Goal: Obtain resource: Download file/media

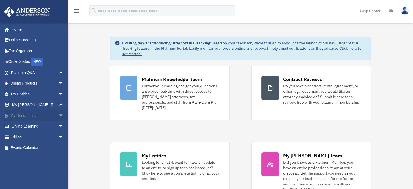
click at [58, 116] on span "arrow_drop_down" at bounding box center [63, 115] width 11 height 11
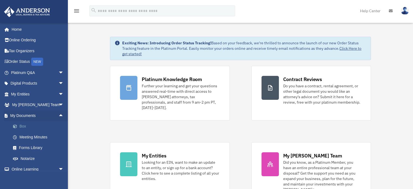
click at [18, 128] on span at bounding box center [18, 126] width 4 height 4
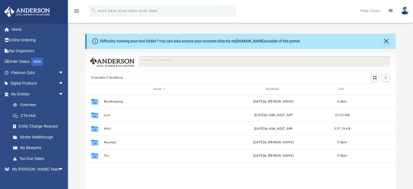
scroll to position [119, 306]
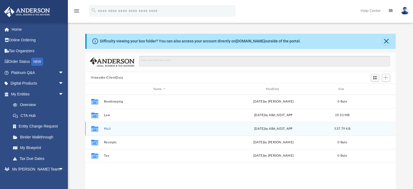
click at [260, 130] on div "Fri Aug 29 2025 by ABA_NEST_APP" at bounding box center [272, 128] width 111 height 5
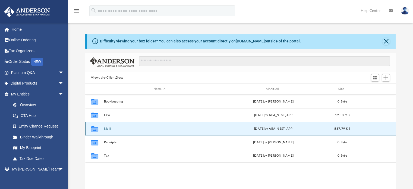
click at [144, 128] on button "Mail" at bounding box center [159, 129] width 111 height 4
click at [141, 129] on button "Mail" at bounding box center [159, 129] width 111 height 4
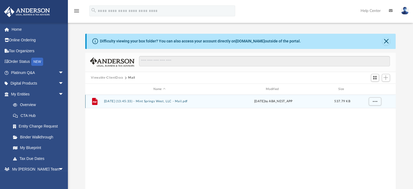
click at [157, 103] on button "2025.08.29 (13:45:33) - Mint Springs West, LLC - Mail.pdf" at bounding box center [159, 102] width 111 height 4
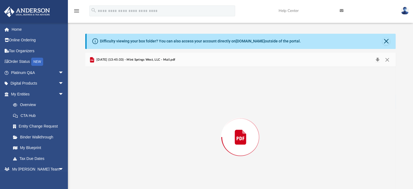
scroll to position [18, 0]
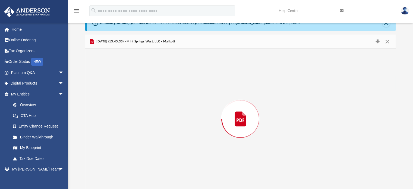
click at [149, 106] on div "Preview" at bounding box center [240, 119] width 310 height 140
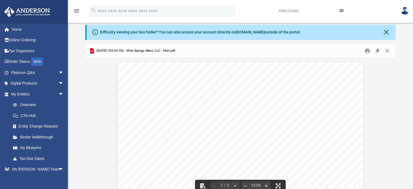
scroll to position [0, 0]
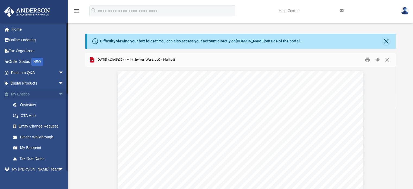
click at [24, 96] on link "My Entities arrow_drop_down" at bounding box center [38, 93] width 68 height 11
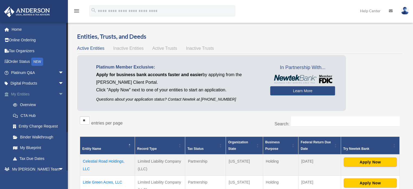
click at [58, 96] on span "arrow_drop_down" at bounding box center [63, 93] width 11 height 11
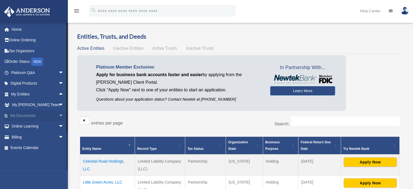
click at [58, 116] on span "arrow_drop_down" at bounding box center [63, 115] width 11 height 11
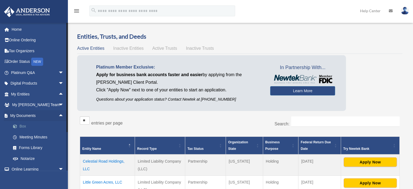
click at [22, 128] on link "Box" at bounding box center [40, 126] width 64 height 11
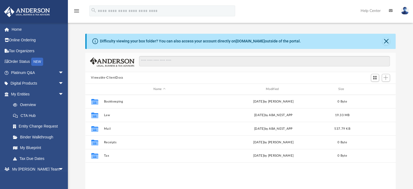
scroll to position [119, 306]
click at [259, 71] on div at bounding box center [261, 64] width 255 height 16
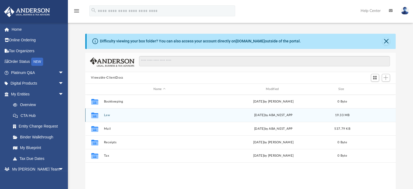
click at [256, 116] on div "Mon Aug 25 2025 by ABA_NEST_APP" at bounding box center [272, 115] width 111 height 5
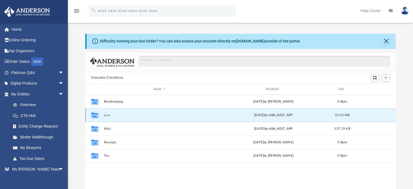
click at [238, 115] on div "Mon Aug 25 2025 by ABA_NEST_APP" at bounding box center [272, 115] width 111 height 5
click at [235, 116] on div "Mon Aug 25 2025 by ABA_NEST_APP" at bounding box center [272, 115] width 111 height 5
click at [107, 115] on button "Law" at bounding box center [159, 115] width 111 height 4
click at [106, 121] on div "Collaborated Folder Law Mon Aug 25 2025 by ABA_NEST_APP 19.33 MB" at bounding box center [240, 115] width 310 height 14
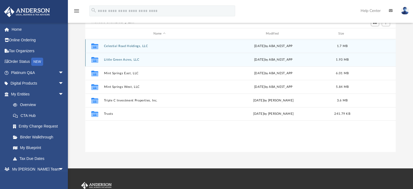
scroll to position [56, 0]
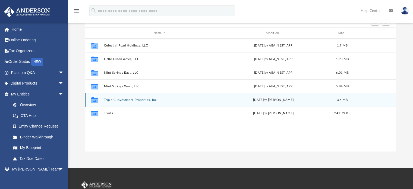
click at [288, 98] on div "Tue Jul 1 2025 by Skye Lovelace" at bounding box center [272, 99] width 111 height 5
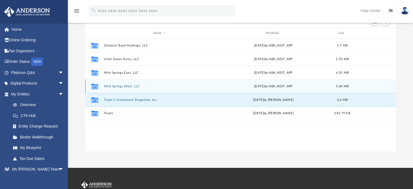
click at [287, 86] on div "Mon Aug 25 2025 by ABA_NEST_APP" at bounding box center [272, 86] width 111 height 5
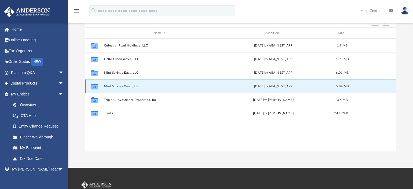
click at [165, 87] on button "Mint Springs West, LLC" at bounding box center [159, 86] width 111 height 4
click at [166, 85] on button "Mint Springs West, LLC" at bounding box center [159, 86] width 111 height 4
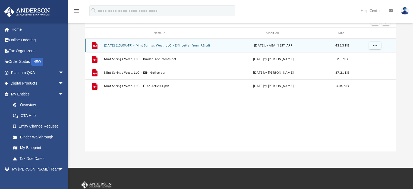
click at [202, 46] on button "2025.08.25 (13:09:49) - Mint Springs West, LLC - EIN Letter from IRS.pdf" at bounding box center [159, 46] width 111 height 4
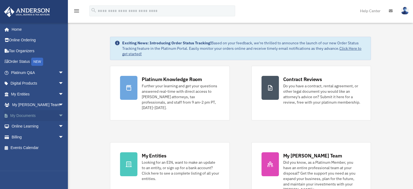
click at [59, 116] on span "arrow_drop_down" at bounding box center [63, 115] width 11 height 11
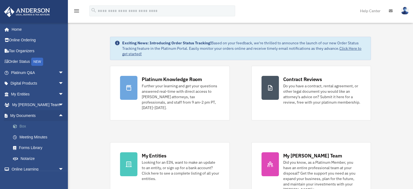
click at [24, 129] on link "Box" at bounding box center [40, 126] width 64 height 11
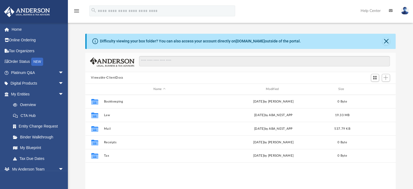
scroll to position [119, 306]
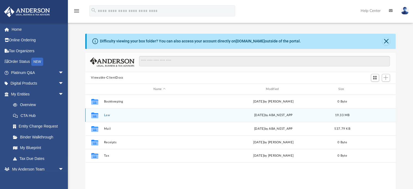
click at [106, 116] on button "Law" at bounding box center [159, 115] width 111 height 4
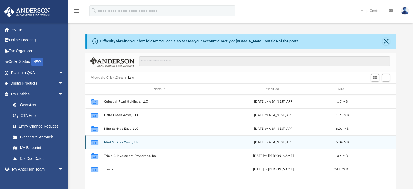
click at [164, 143] on button "Mint Springs West, LLC" at bounding box center [159, 142] width 111 height 4
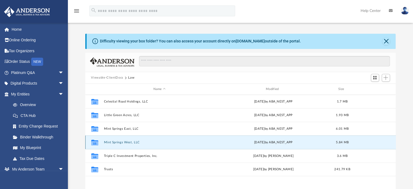
click at [163, 143] on button "Mint Springs West, LLC" at bounding box center [159, 142] width 111 height 4
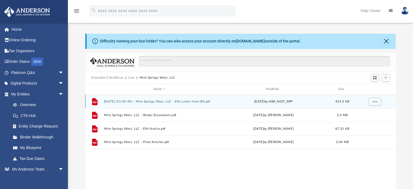
click at [203, 102] on button "2025.08.25 (13:09:49) - Mint Springs West, LLC - EIN Letter from IRS.pdf" at bounding box center [159, 102] width 111 height 4
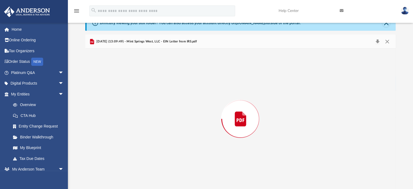
click at [204, 101] on div "Preview" at bounding box center [240, 119] width 310 height 140
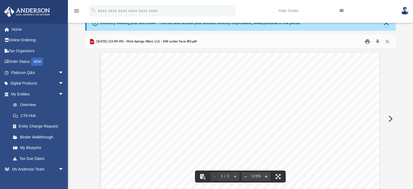
click at [365, 42] on button "Print" at bounding box center [367, 41] width 11 height 8
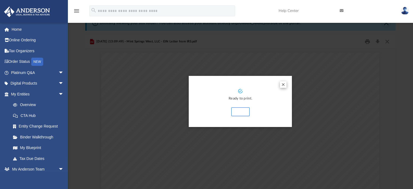
click at [284, 86] on button "Preview" at bounding box center [283, 84] width 7 height 7
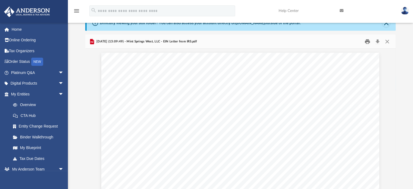
click at [367, 41] on button "Print" at bounding box center [367, 41] width 11 height 8
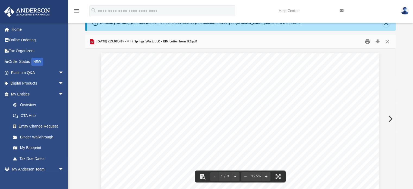
scroll to position [0, 0]
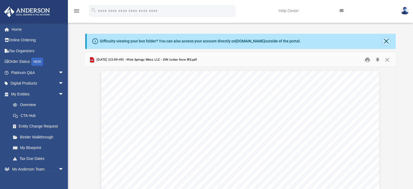
click at [385, 44] on button "Close" at bounding box center [386, 41] width 8 height 8
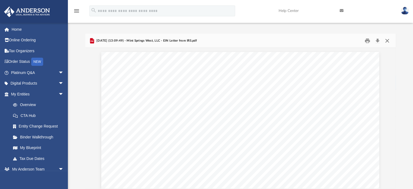
click at [389, 41] on button "Close" at bounding box center [387, 40] width 10 height 8
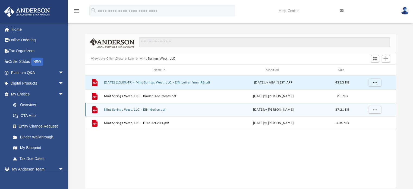
click at [160, 110] on button "Mint Springs West, LLC - EIN Notice.pdf" at bounding box center [159, 110] width 111 height 4
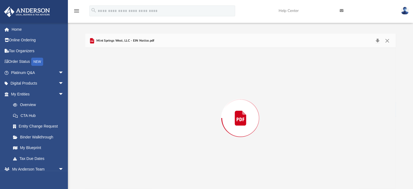
click at [160, 113] on div "Preview" at bounding box center [240, 118] width 310 height 140
click at [367, 43] on button "Print" at bounding box center [367, 40] width 11 height 8
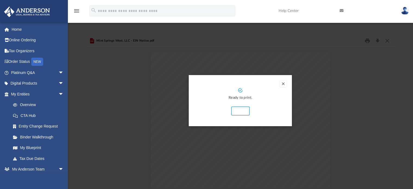
click at [285, 87] on button "Preview" at bounding box center [283, 83] width 7 height 7
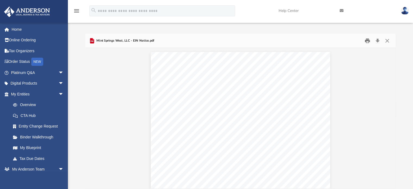
click at [366, 44] on button "Print" at bounding box center [367, 40] width 11 height 8
click at [389, 42] on button "Close" at bounding box center [387, 40] width 10 height 8
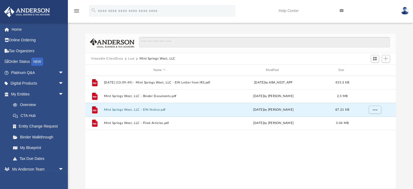
click at [161, 138] on div "File 2025.08.25 (13:09:49) - Mint Springs West, LLC - EIN Letter from IRS.pdf M…" at bounding box center [240, 131] width 310 height 112
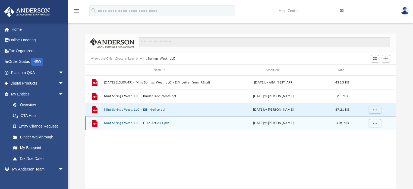
click at [157, 124] on button "Mint Springs West, LLC - Filed Articles.pdf" at bounding box center [159, 123] width 111 height 4
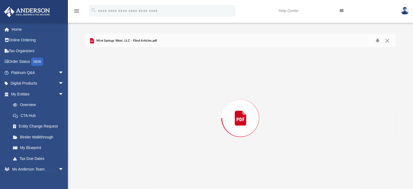
click at [155, 128] on div "Preview" at bounding box center [240, 118] width 310 height 140
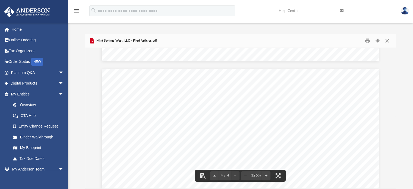
scroll to position [1082, 0]
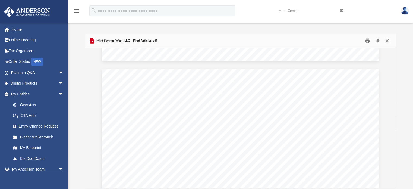
click at [367, 44] on button "Print" at bounding box center [367, 40] width 11 height 8
click at [367, 43] on button "Print" at bounding box center [367, 40] width 11 height 8
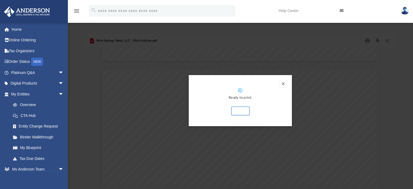
click at [282, 86] on button "Preview" at bounding box center [283, 83] width 7 height 7
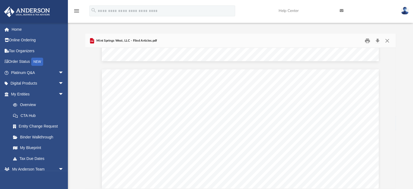
click at [362, 45] on div "Mint Springs West, LLC - Filed Articles.pdf" at bounding box center [240, 41] width 310 height 14
click at [364, 43] on button "Print" at bounding box center [367, 40] width 11 height 8
click at [390, 40] on button "Close" at bounding box center [387, 40] width 10 height 8
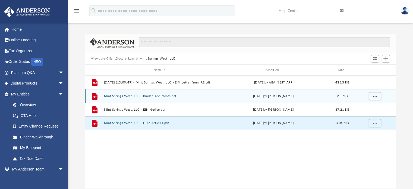
click at [272, 97] on div "Mon Aug 11 2025 by Heather Reynolds" at bounding box center [272, 96] width 111 height 5
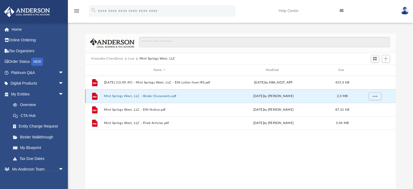
click at [280, 96] on div "Mon Aug 11 2025 by Heather Reynolds" at bounding box center [272, 96] width 111 height 5
click at [281, 97] on div "Mon Aug 11 2025 by Heather Reynolds" at bounding box center [272, 96] width 111 height 5
click at [185, 94] on button "Mint Springs West, LLC - Binder Documents.pdf" at bounding box center [159, 96] width 111 height 4
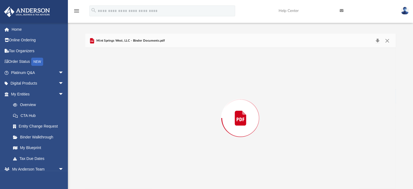
click at [182, 97] on div "Preview" at bounding box center [240, 118] width 310 height 140
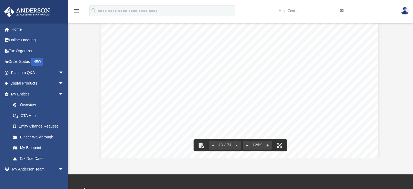
scroll to position [15506, 1]
click at [332, 97] on span "into a contract, option, or other arrangement or understanding to make a transf…" at bounding box center [245, 99] width 204 height 5
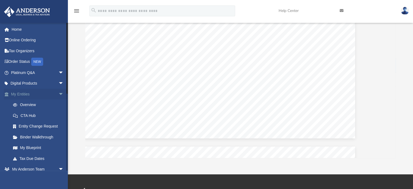
click at [58, 97] on span "arrow_drop_down" at bounding box center [63, 93] width 11 height 11
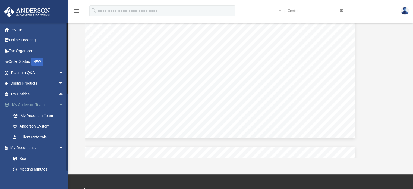
click at [39, 104] on link "My Anderson Team arrow_drop_down" at bounding box center [38, 104] width 68 height 11
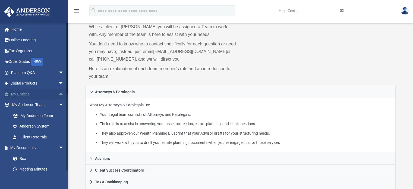
click at [58, 97] on span "arrow_drop_up" at bounding box center [63, 93] width 11 height 11
click at [27, 97] on link "My Entities arrow_drop_down" at bounding box center [38, 93] width 68 height 11
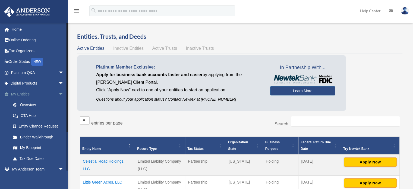
click at [21, 99] on link "My Entities arrow_drop_down" at bounding box center [38, 93] width 68 height 11
click at [31, 85] on link "Digital Products arrow_drop_down" at bounding box center [38, 83] width 68 height 11
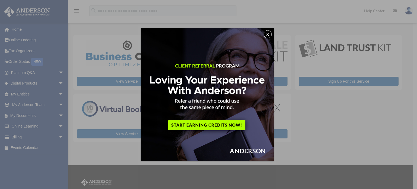
click at [271, 35] on button "x" at bounding box center [267, 34] width 8 height 8
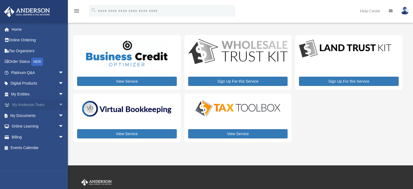
click at [30, 106] on link "My Anderson Team arrow_drop_down" at bounding box center [38, 104] width 68 height 11
click at [33, 118] on link "My Documents arrow_drop_down" at bounding box center [38, 115] width 68 height 11
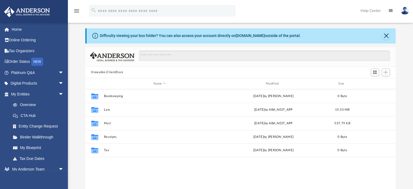
scroll to position [5, 0]
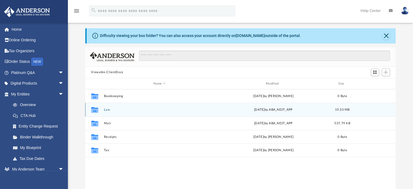
click at [259, 110] on div "[DATE] by ABA_NEST_APP" at bounding box center [272, 109] width 111 height 5
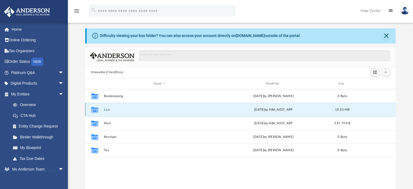
click at [259, 111] on div "[DATE] by ABA_NEST_APP" at bounding box center [272, 109] width 111 height 5
click at [258, 110] on div "[DATE] by ABA_NEST_APP" at bounding box center [272, 109] width 111 height 5
click at [218, 111] on div "[DATE] by ABA_NEST_APP" at bounding box center [272, 109] width 111 height 5
click at [219, 110] on div "Mon Aug 25 2025 by ABA_NEST_APP" at bounding box center [272, 109] width 111 height 5
click at [218, 110] on div "Mon Aug 25 2025 by ABA_NEST_APP" at bounding box center [272, 109] width 111 height 5
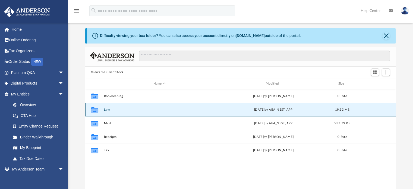
click at [124, 110] on button "Law" at bounding box center [159, 110] width 111 height 4
click at [120, 111] on div "Collaborated Folder Law Mon Aug 25 2025 by ABA_NEST_APP 19.33 MB" at bounding box center [240, 110] width 310 height 14
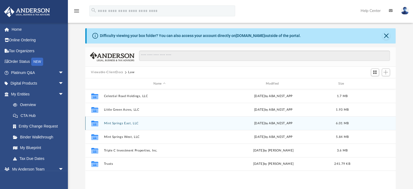
click at [132, 124] on button "Mint Springs East, LLC" at bounding box center [159, 123] width 111 height 4
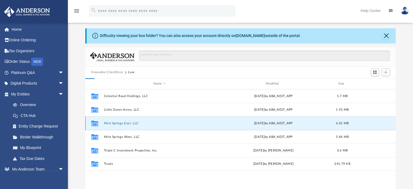
click at [131, 124] on button "Mint Springs East, LLC" at bounding box center [159, 123] width 111 height 4
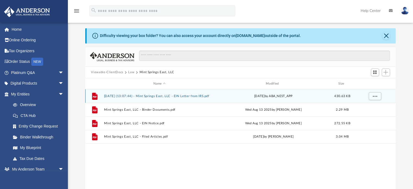
click at [213, 97] on button "2025.08.25 (13:07:44) - Mint Springs East, LLC - EIN Letter from IRS.pdf" at bounding box center [159, 96] width 111 height 4
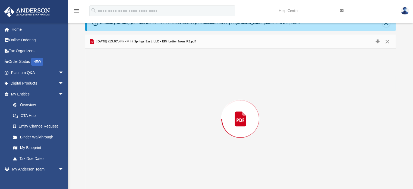
click at [214, 98] on div "Preview" at bounding box center [240, 119] width 310 height 140
click at [365, 43] on button "Print" at bounding box center [367, 41] width 11 height 8
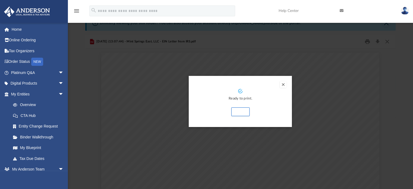
click at [284, 87] on button "Preview" at bounding box center [283, 84] width 7 height 7
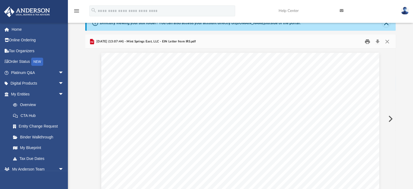
click at [365, 42] on button "Print" at bounding box center [367, 41] width 11 height 8
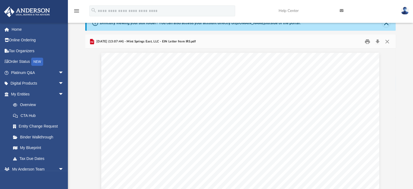
scroll to position [0, 0]
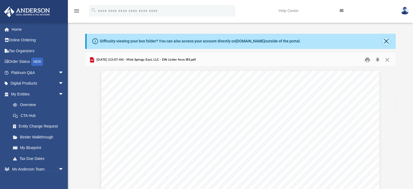
click at [386, 42] on button "Close" at bounding box center [386, 41] width 8 height 8
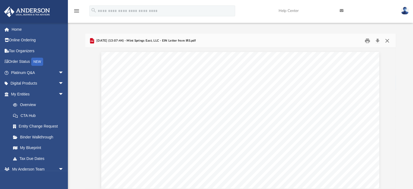
click at [388, 41] on button "Close" at bounding box center [387, 40] width 10 height 8
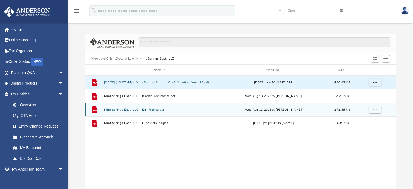
click at [160, 110] on button "Mint Springs East, LLC - EIN Notice.pdf" at bounding box center [159, 110] width 111 height 4
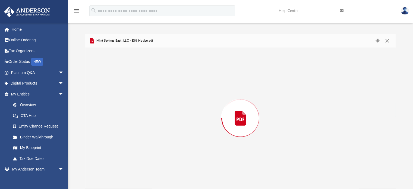
click at [158, 113] on div "Preview" at bounding box center [240, 118] width 310 height 140
click at [366, 42] on button "Print" at bounding box center [367, 40] width 11 height 8
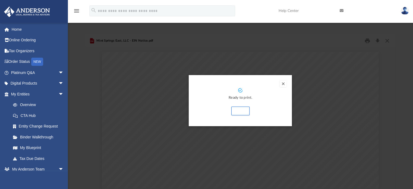
click at [285, 86] on button "Preview" at bounding box center [283, 83] width 7 height 7
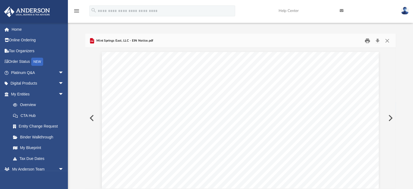
click at [368, 44] on button "Print" at bounding box center [367, 40] width 11 height 8
click at [390, 40] on button "Close" at bounding box center [387, 40] width 10 height 8
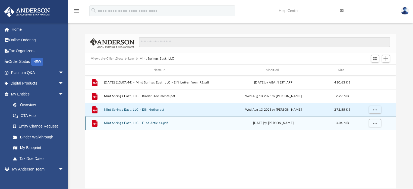
click at [163, 123] on button "Mint Springs East, LLC - Filed Articles.pdf" at bounding box center [159, 123] width 111 height 4
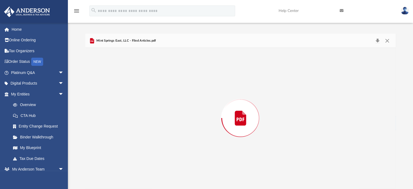
click at [162, 126] on div "Preview" at bounding box center [240, 118] width 310 height 140
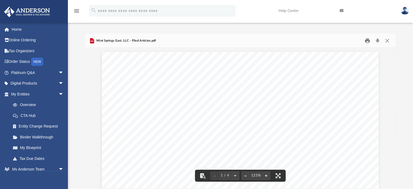
click at [366, 41] on button "Print" at bounding box center [367, 40] width 11 height 8
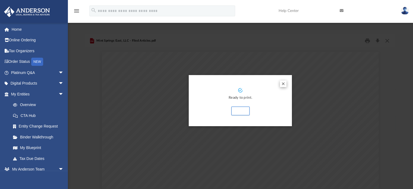
click at [283, 85] on button "Preview" at bounding box center [283, 83] width 7 height 7
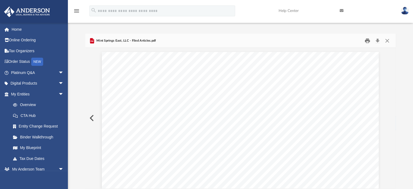
click at [367, 40] on button "Print" at bounding box center [367, 40] width 11 height 8
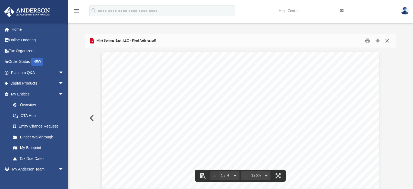
click at [388, 41] on button "Close" at bounding box center [387, 40] width 10 height 8
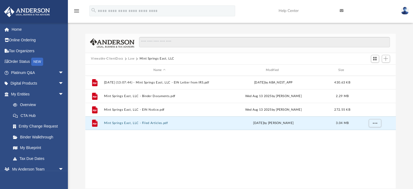
click at [129, 60] on button "Law" at bounding box center [131, 58] width 6 height 5
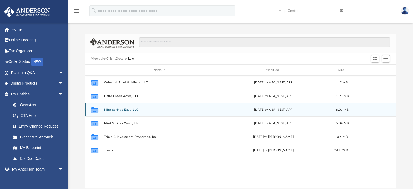
click at [257, 111] on div "Mon Aug 25 2025 by ABA_NEST_APP" at bounding box center [272, 109] width 111 height 5
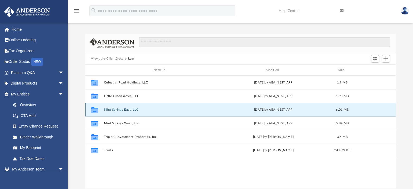
click at [253, 111] on div "Mon Aug 25 2025 by ABA_NEST_APP" at bounding box center [272, 109] width 111 height 5
click at [254, 110] on div "Mon Aug 25 2025 by ABA_NEST_APP" at bounding box center [272, 109] width 111 height 5
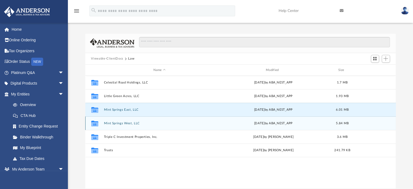
click at [169, 122] on button "Mint Springs West, LLC" at bounding box center [159, 123] width 111 height 4
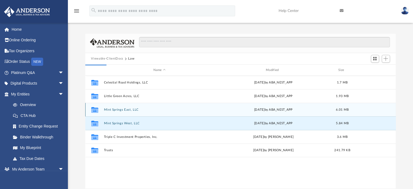
click at [171, 108] on button "Mint Springs East, LLC" at bounding box center [159, 110] width 111 height 4
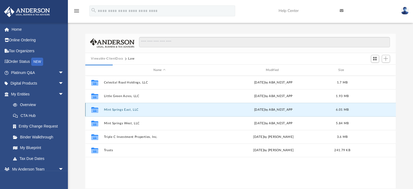
click at [173, 108] on button "Mint Springs East, LLC" at bounding box center [159, 110] width 111 height 4
click at [175, 109] on button "Mint Springs East, LLC" at bounding box center [159, 110] width 111 height 4
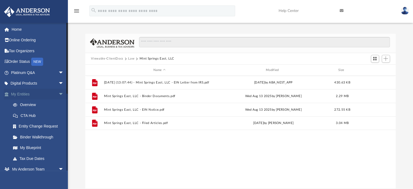
click at [24, 98] on link "My Entities arrow_drop_down" at bounding box center [38, 93] width 68 height 11
click at [58, 96] on span "arrow_drop_down" at bounding box center [63, 93] width 11 height 11
click at [58, 97] on span "arrow_drop_up" at bounding box center [63, 93] width 11 height 11
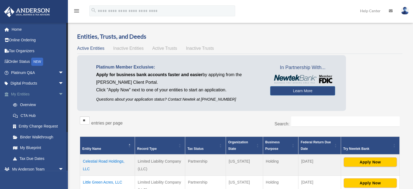
click at [28, 96] on link "My Entities arrow_drop_down" at bounding box center [38, 93] width 68 height 11
click at [58, 96] on span "arrow_drop_down" at bounding box center [63, 93] width 11 height 11
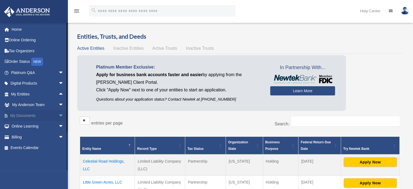
click at [30, 119] on link "My Documents arrow_drop_down" at bounding box center [38, 115] width 68 height 11
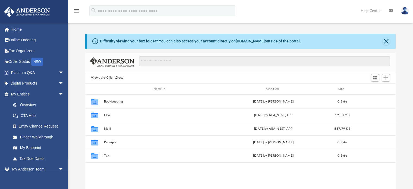
scroll to position [119, 306]
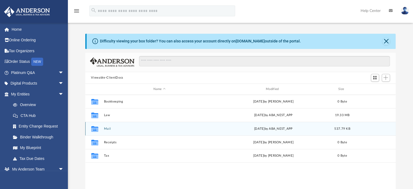
click at [130, 128] on button "Mail" at bounding box center [159, 129] width 111 height 4
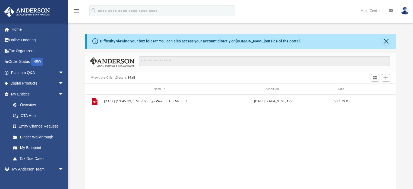
click at [131, 130] on div "File 2025.08.29 (13:45:33) - Mint Springs West, LLC - Mail.pdf Fri Aug 29 2025 …" at bounding box center [240, 150] width 310 height 112
click at [131, 126] on div "File 2025.08.29 (13:45:33) - Mint Springs West, LLC - Mail.pdf Fri Aug 29 2025 …" at bounding box center [240, 150] width 310 height 112
click at [110, 79] on button "Viewable-ClientDocs" at bounding box center [107, 77] width 32 height 5
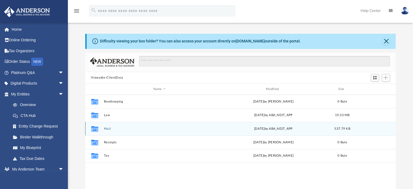
click at [258, 129] on div "Fri Aug 29 2025 by ABA_NEST_APP" at bounding box center [272, 128] width 111 height 5
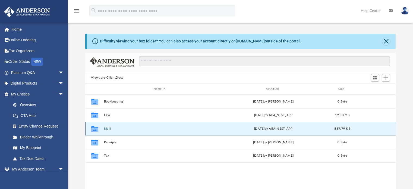
click at [257, 129] on div "Fri Aug 29 2025 by ABA_NEST_APP" at bounding box center [272, 128] width 111 height 5
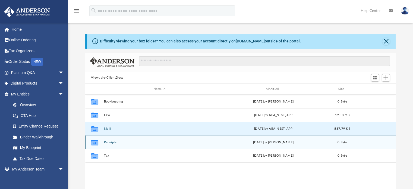
click at [275, 140] on div "Mon Jun 30 2025 by Charles Rogler" at bounding box center [272, 142] width 111 height 5
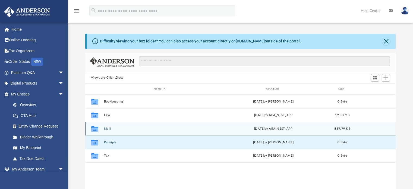
click at [278, 129] on div "Fri Aug 29 2025 by ABA_NEST_APP" at bounding box center [272, 128] width 111 height 5
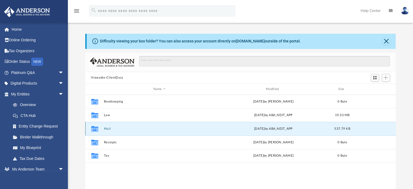
click at [278, 128] on div "Fri Aug 29 2025 by ABA_NEST_APP" at bounding box center [272, 128] width 111 height 5
click at [128, 128] on button "Mail" at bounding box center [159, 129] width 111 height 4
click at [125, 129] on button "Mail" at bounding box center [159, 129] width 111 height 4
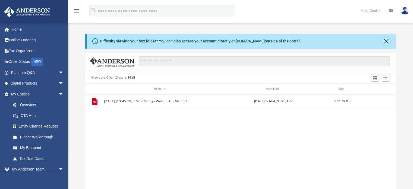
click at [387, 40] on button "Close" at bounding box center [386, 41] width 8 height 8
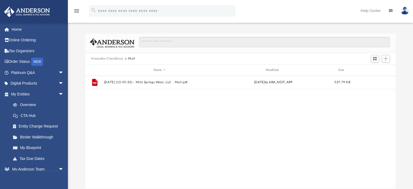
click at [107, 59] on button "Viewable-ClientDocs" at bounding box center [107, 58] width 32 height 5
